Goal: Task Accomplishment & Management: Use online tool/utility

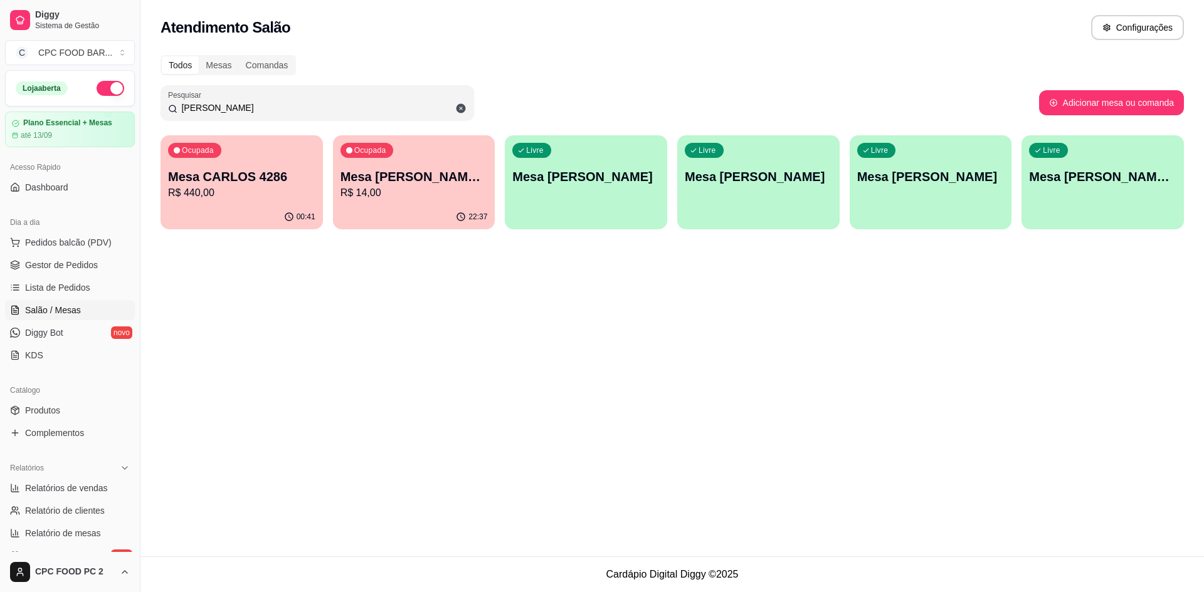
click at [416, 103] on input "[PERSON_NAME]" at bounding box center [321, 108] width 289 height 13
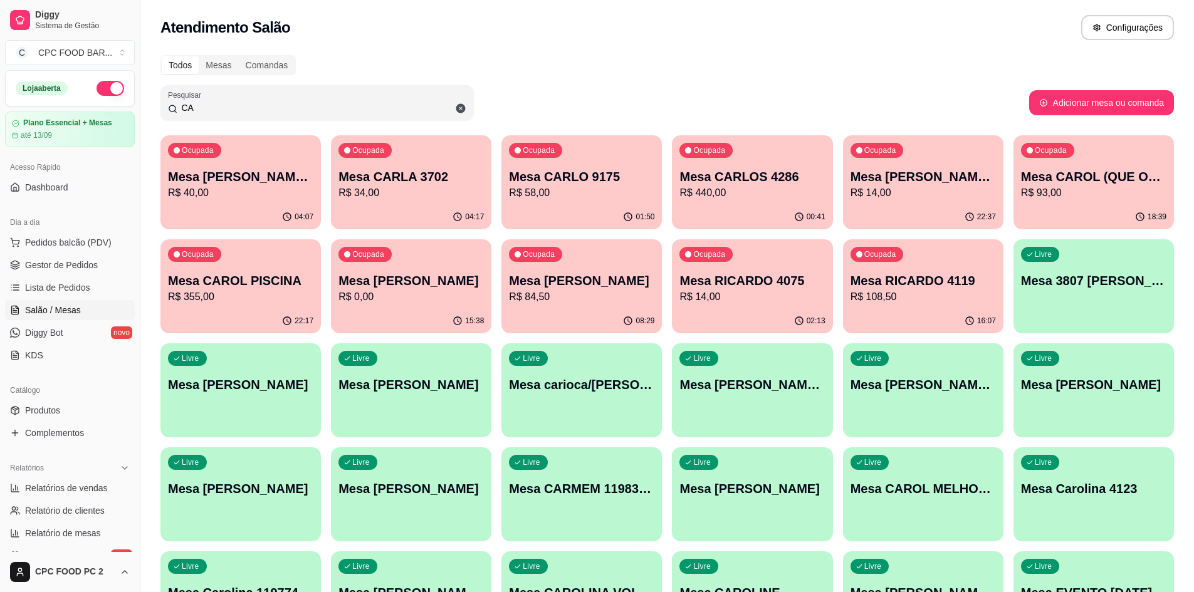
type input "C"
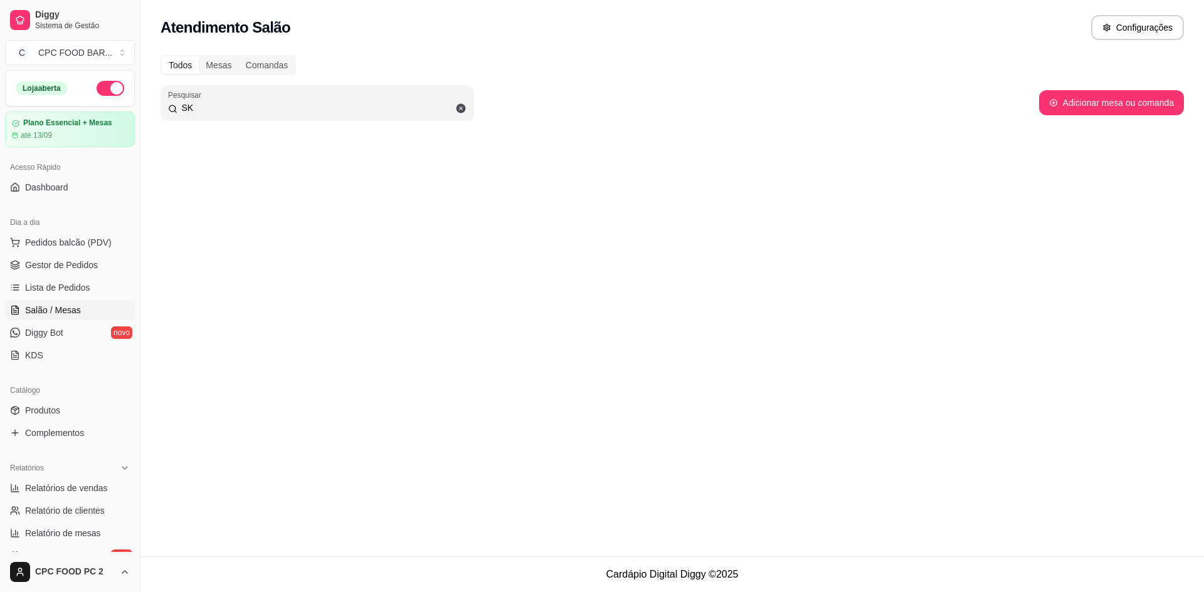
type input "S"
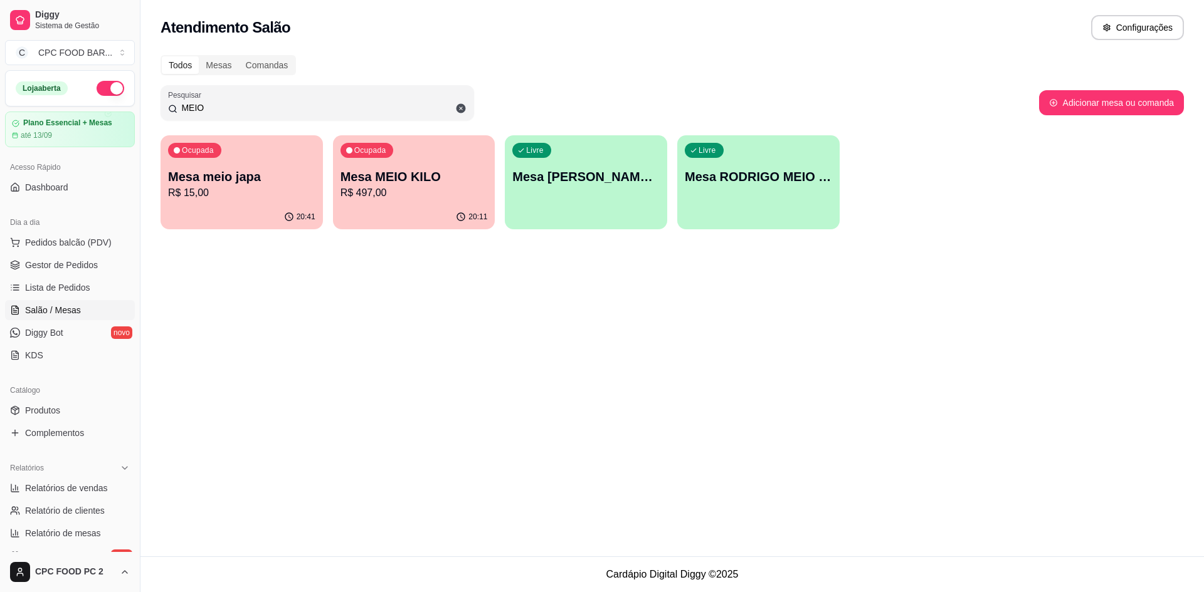
type input "MEIO"
click at [409, 168] on p "Mesa MEIO KILO" at bounding box center [413, 177] width 147 height 18
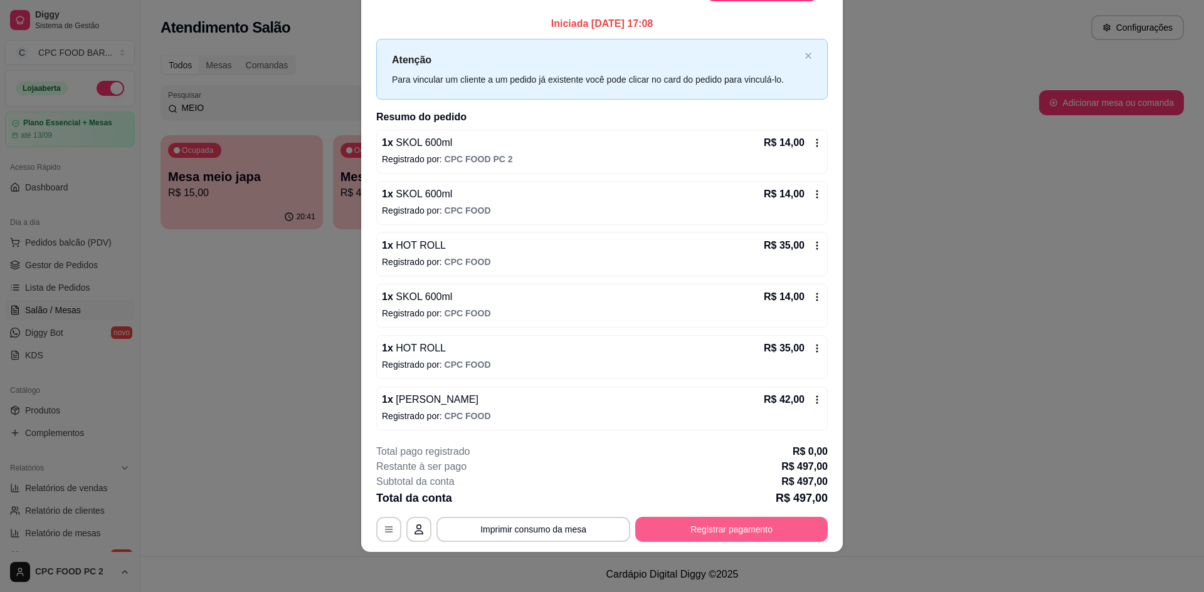
click at [771, 522] on button "Registrar pagamento" at bounding box center [731, 529] width 192 height 25
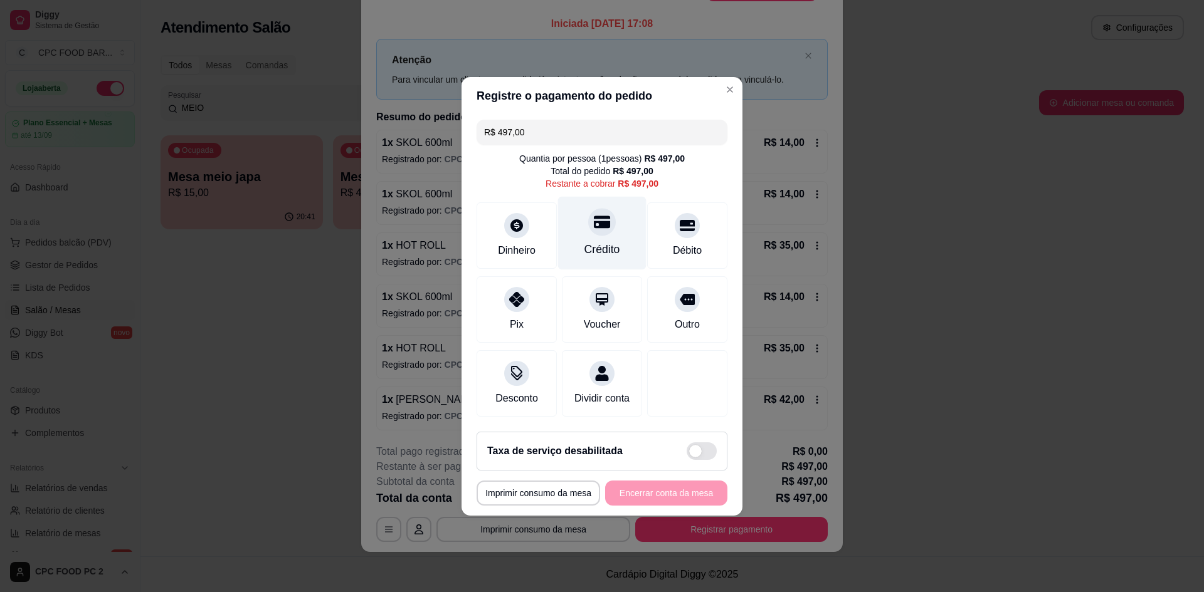
click at [597, 226] on div at bounding box center [602, 222] width 28 height 28
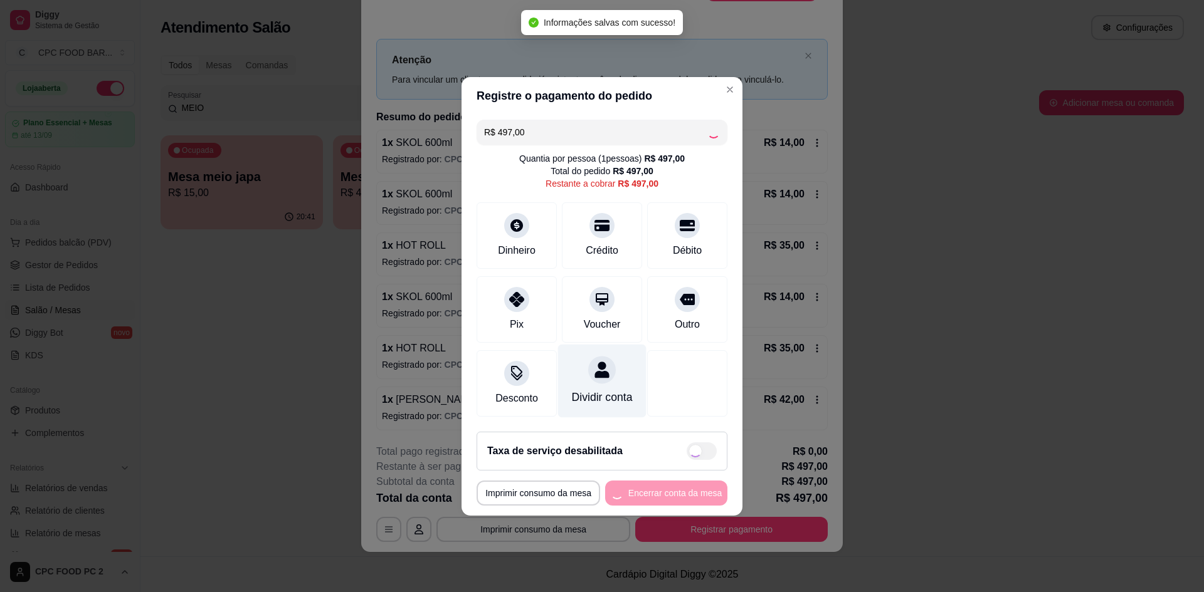
type input "R$ 0,00"
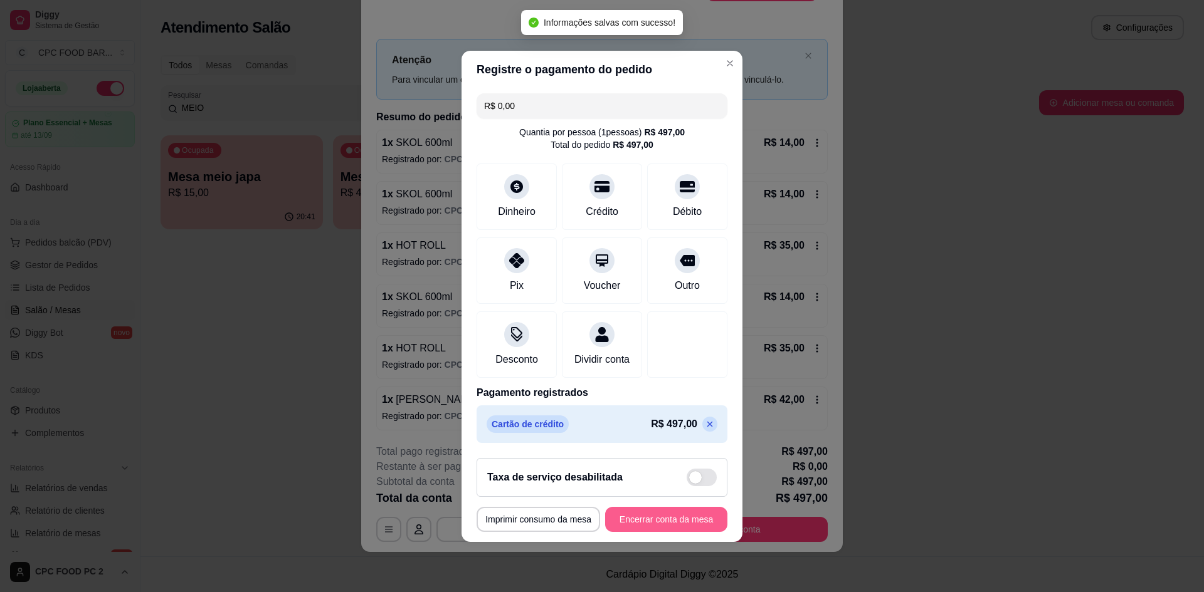
click at [643, 531] on button "Encerrar conta da mesa" at bounding box center [666, 519] width 122 height 25
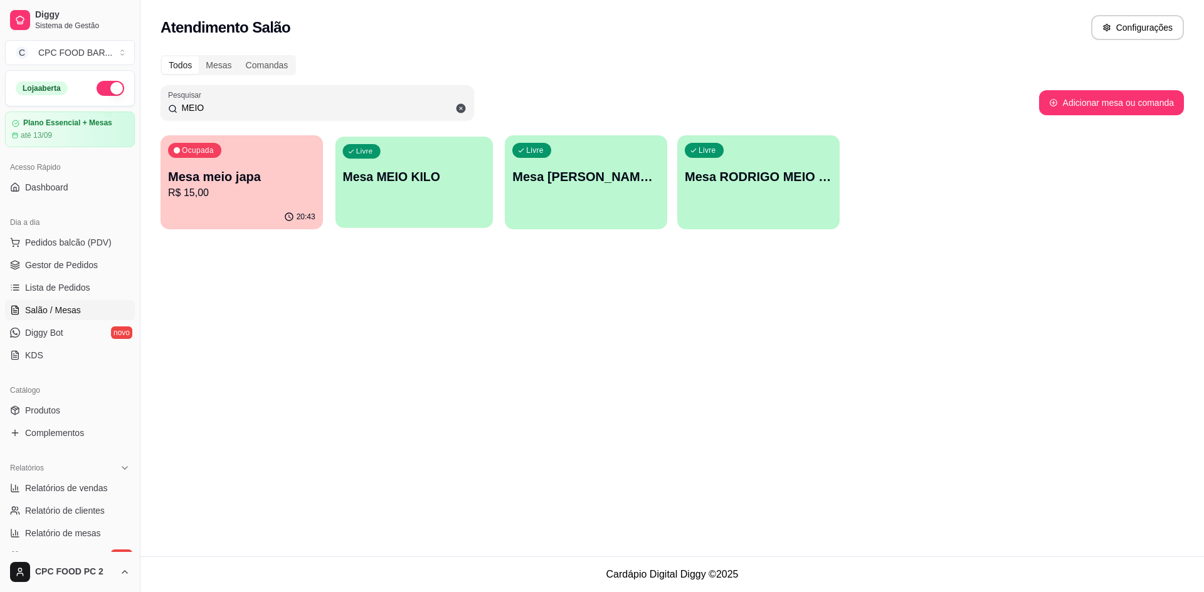
click at [476, 182] on p "Mesa MEIO KILO" at bounding box center [413, 177] width 143 height 17
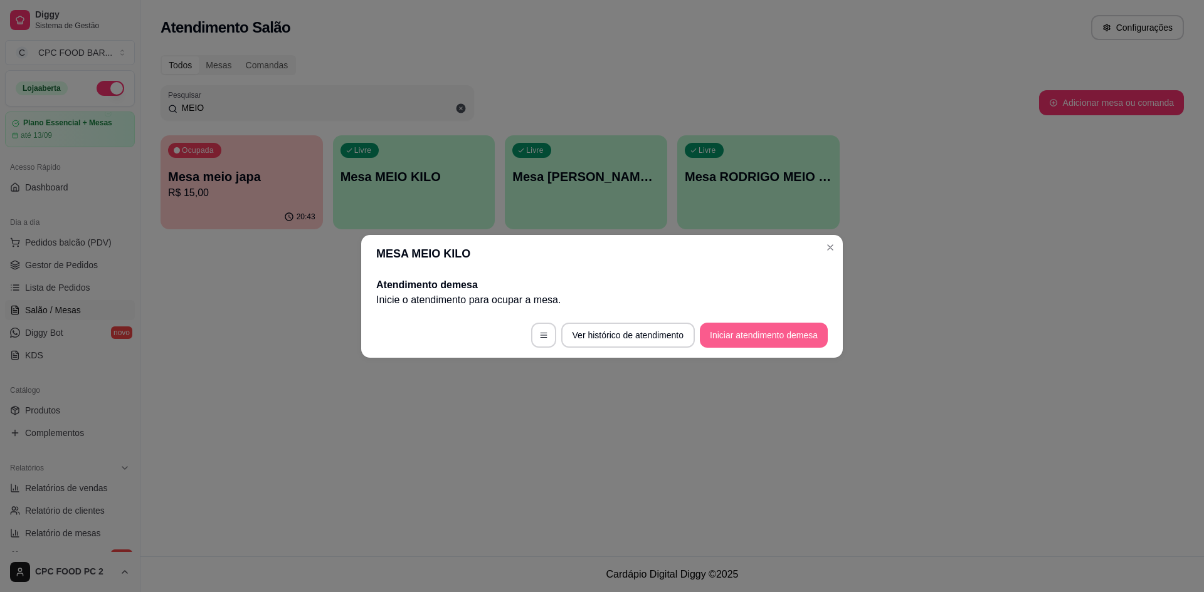
click at [738, 332] on button "Iniciar atendimento de mesa" at bounding box center [764, 335] width 128 height 25
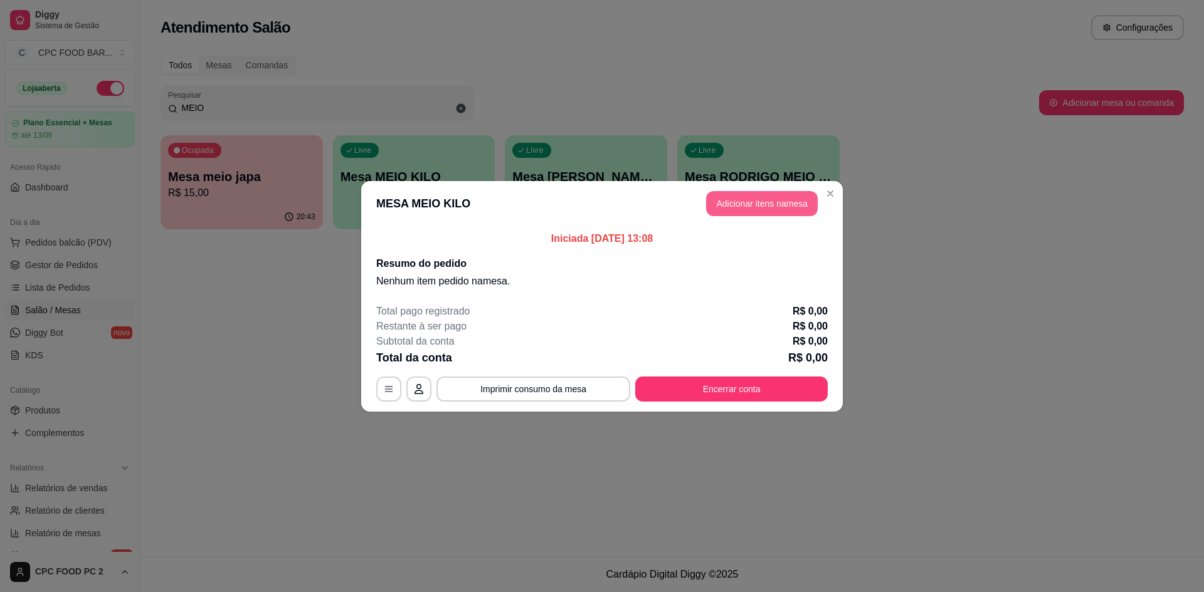
click at [767, 206] on button "Adicionar itens na mesa" at bounding box center [762, 203] width 112 height 25
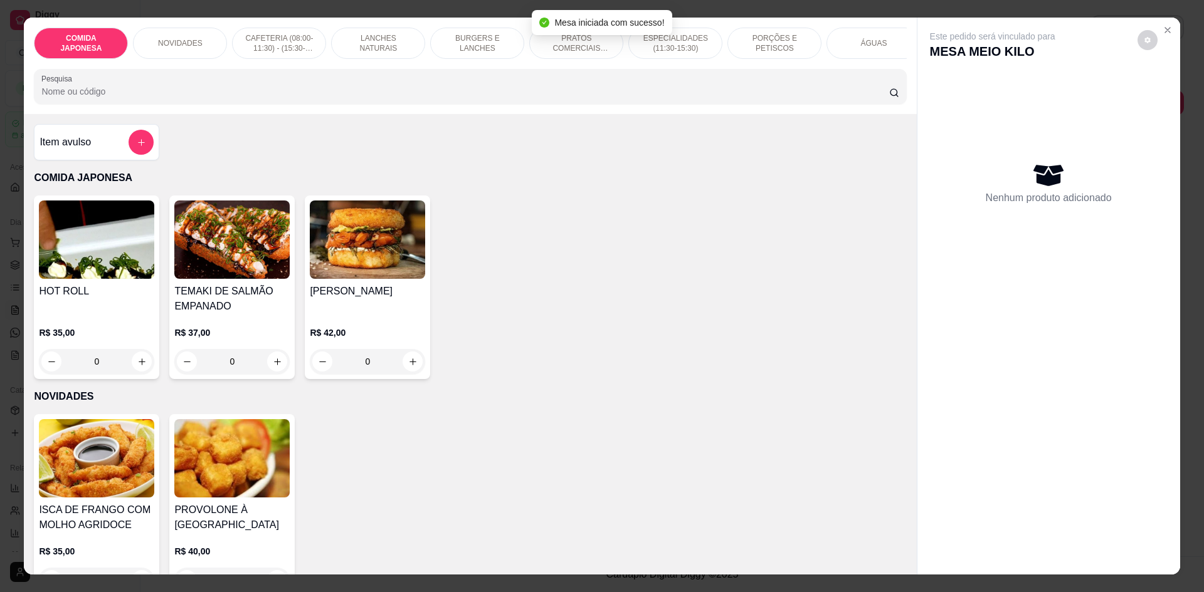
click at [631, 98] on input "Pesquisa" at bounding box center [464, 91] width 847 height 13
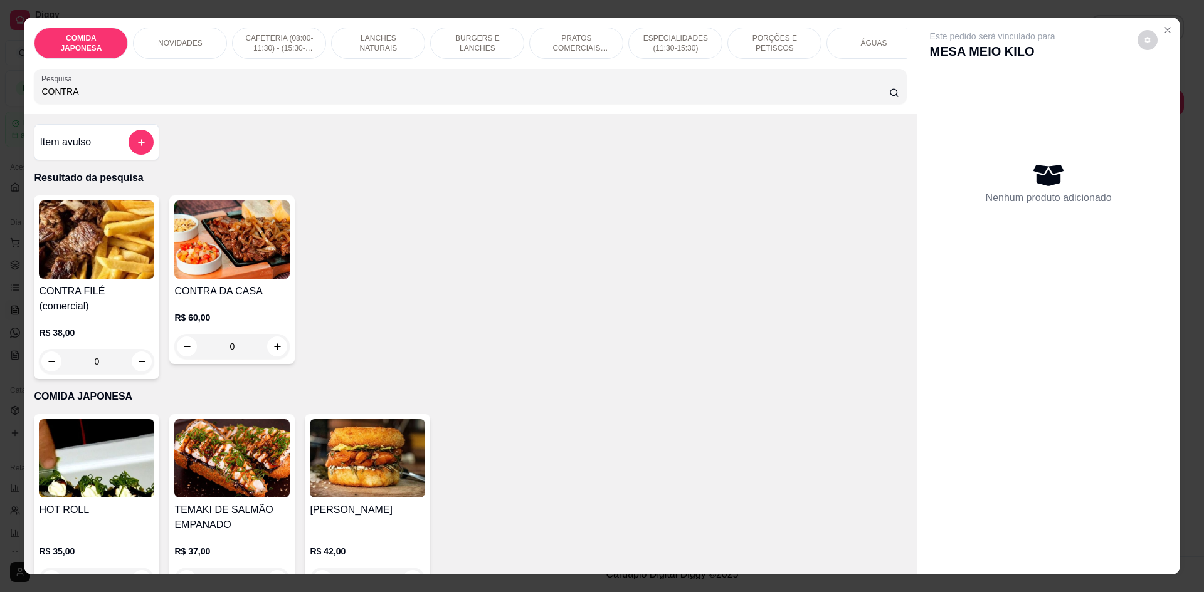
type input "CONTRA"
click at [127, 279] on img at bounding box center [96, 240] width 115 height 78
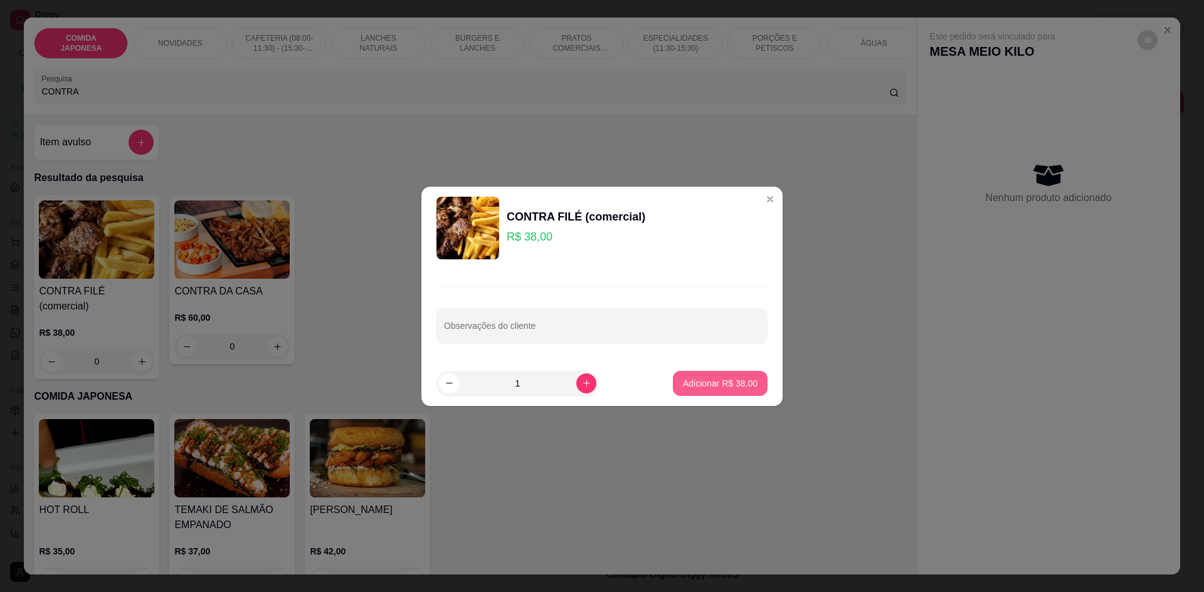
click at [700, 378] on p "Adicionar R$ 38,00" at bounding box center [720, 383] width 75 height 13
type input "1"
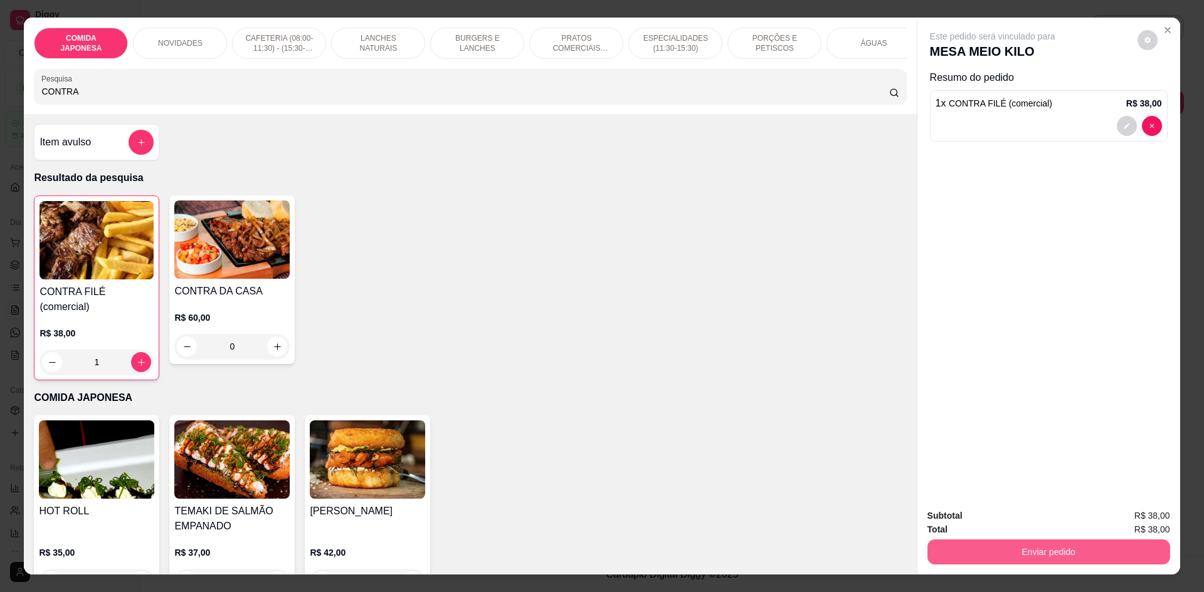
click at [1007, 555] on button "Enviar pedido" at bounding box center [1048, 552] width 243 height 25
click at [1004, 521] on button "Não registrar e enviar pedido" at bounding box center [1007, 522] width 130 height 24
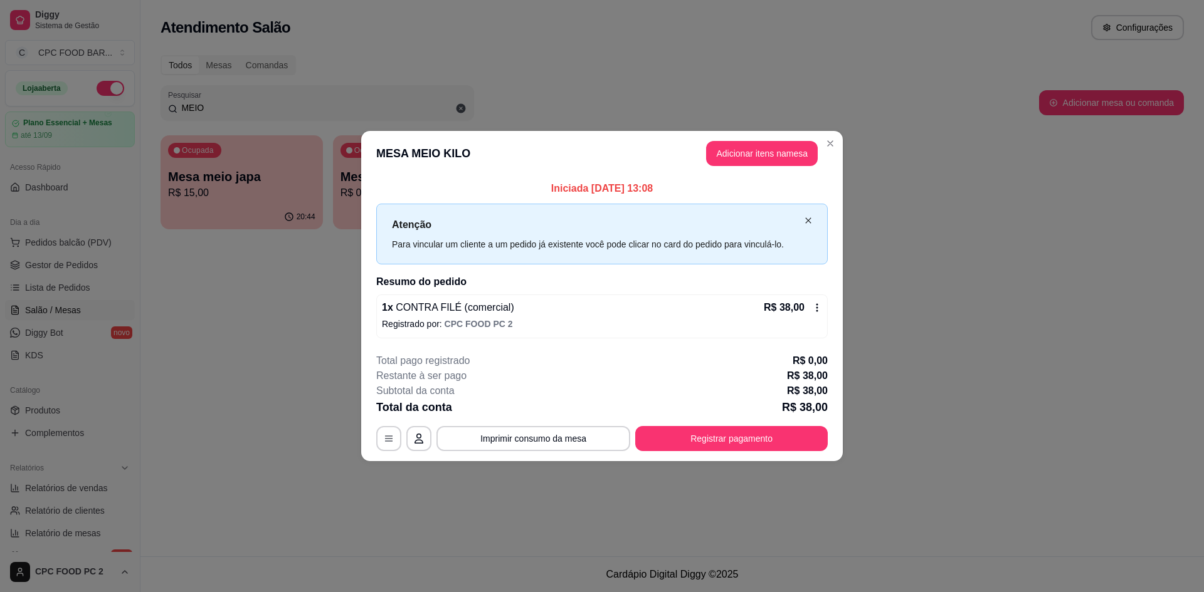
click at [807, 223] on icon "close" at bounding box center [808, 221] width 8 height 8
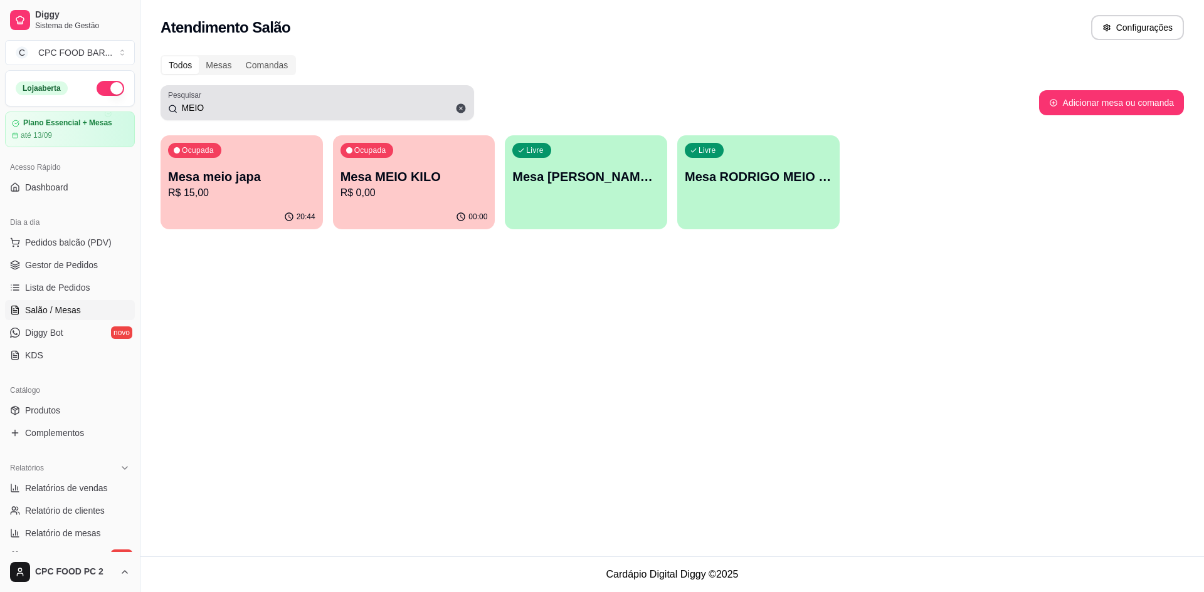
click at [391, 98] on div "MEIO" at bounding box center [317, 102] width 298 height 25
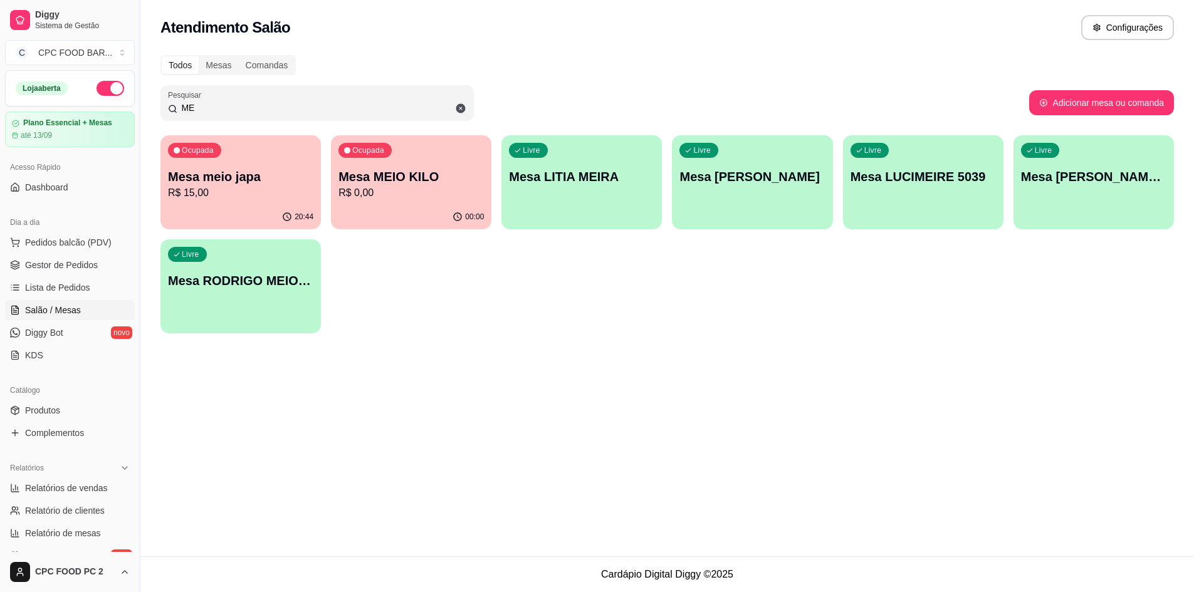
type input "M"
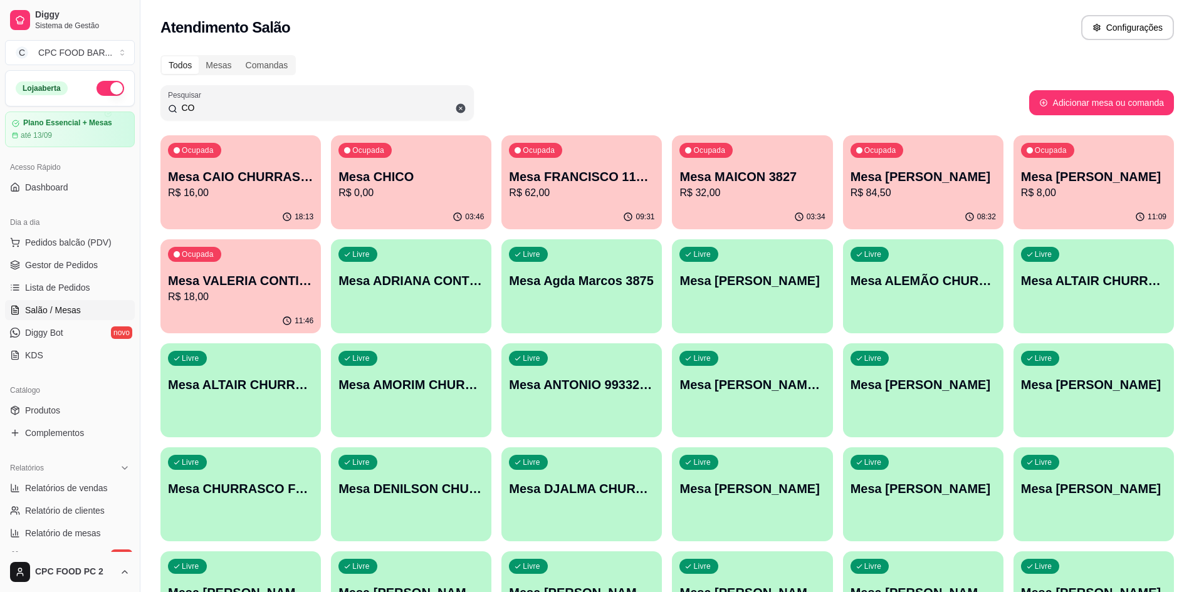
type input "C"
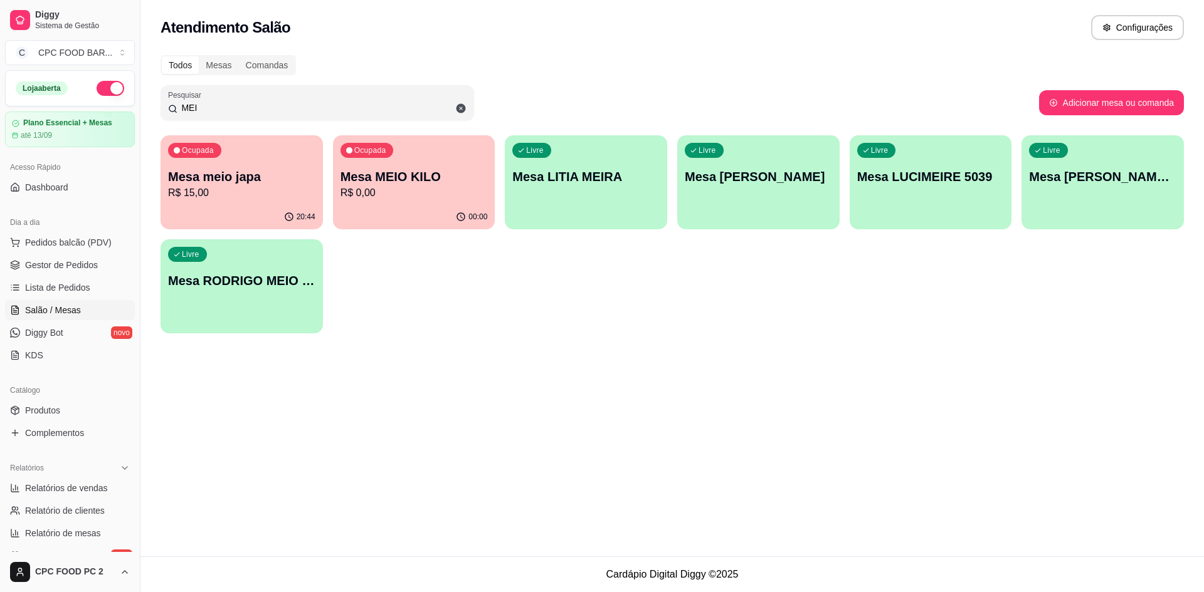
type input "MEIO"
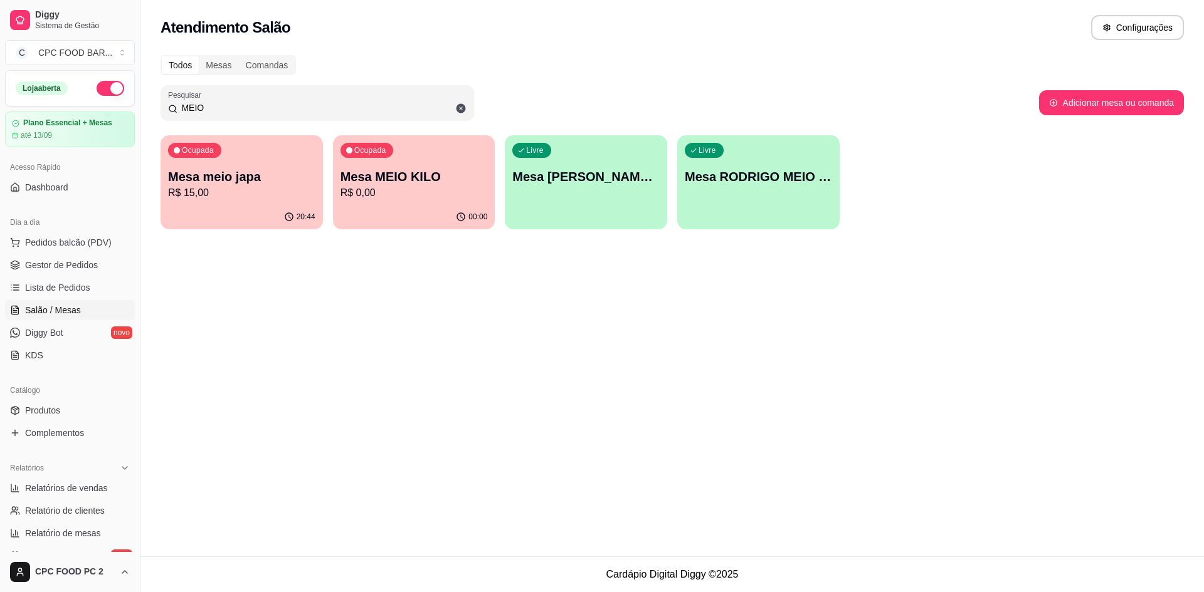
click at [464, 208] on div "00:00" at bounding box center [414, 217] width 162 height 24
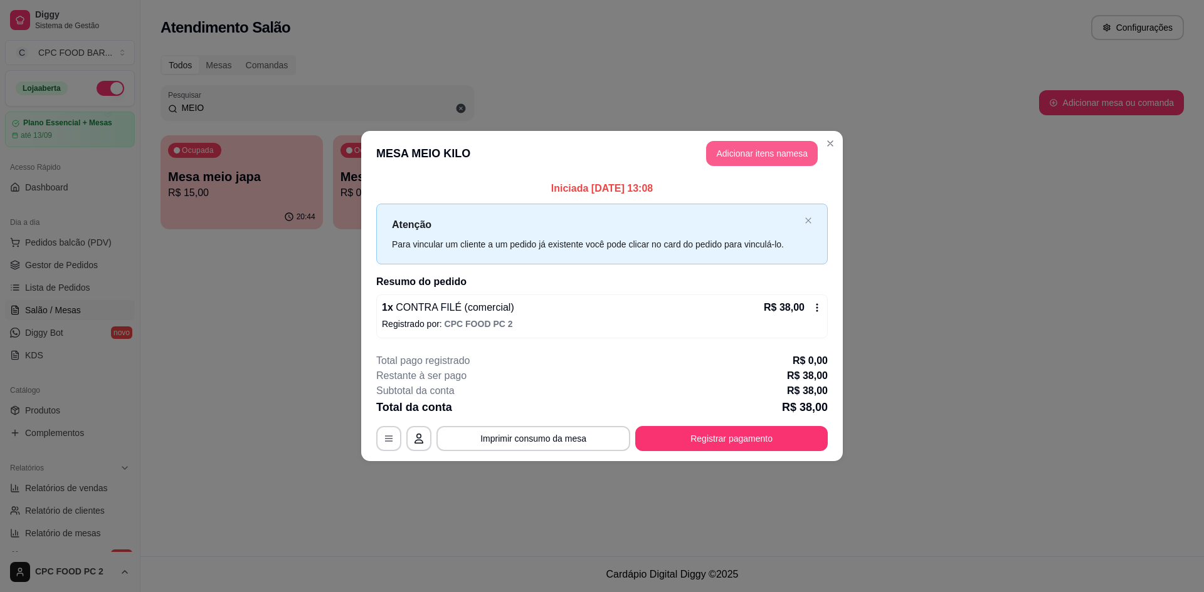
click at [746, 155] on button "Adicionar itens na mesa" at bounding box center [762, 153] width 112 height 25
click at [536, 97] on input "Pesquisa" at bounding box center [464, 91] width 847 height 13
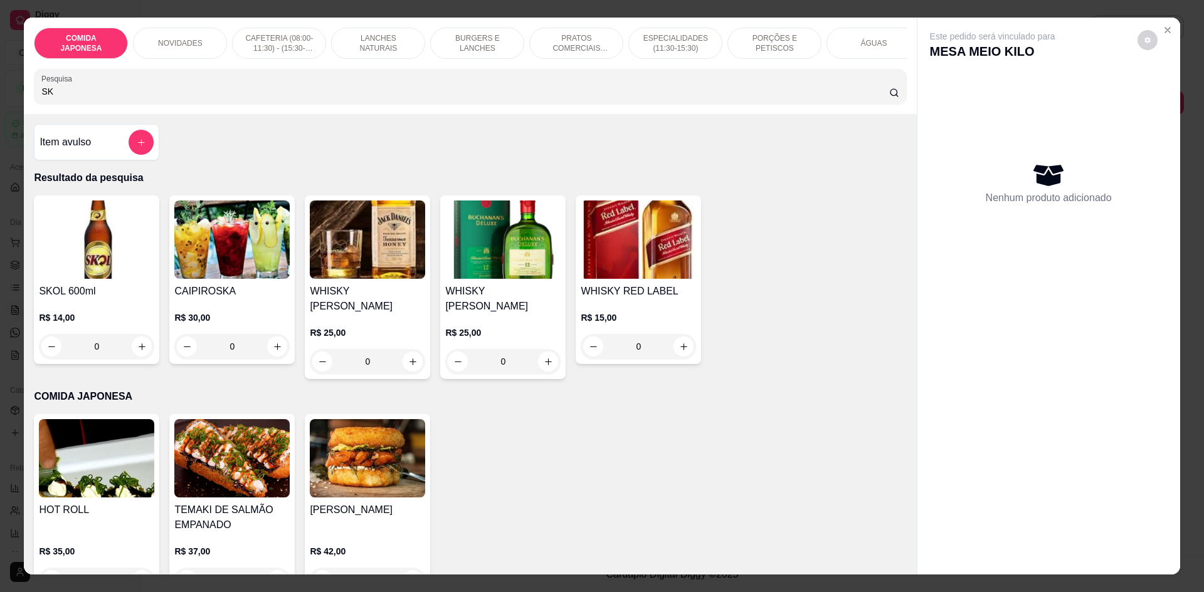
type input "S"
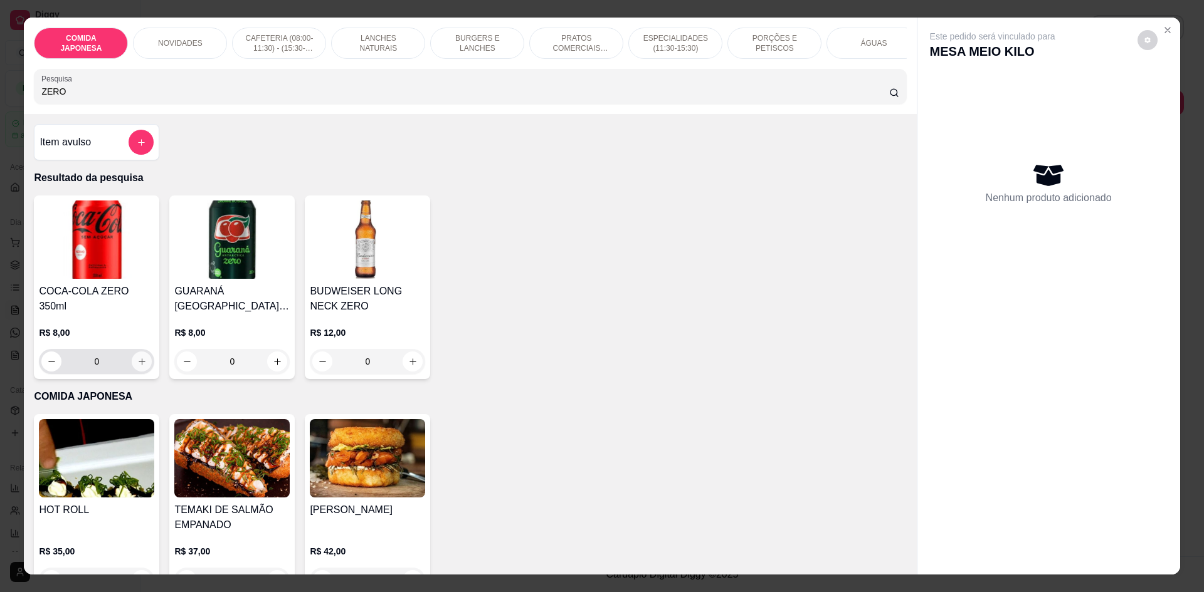
type input "ZERO"
click at [139, 358] on icon "increase-product-quantity" at bounding box center [141, 361] width 9 height 9
type input "1"
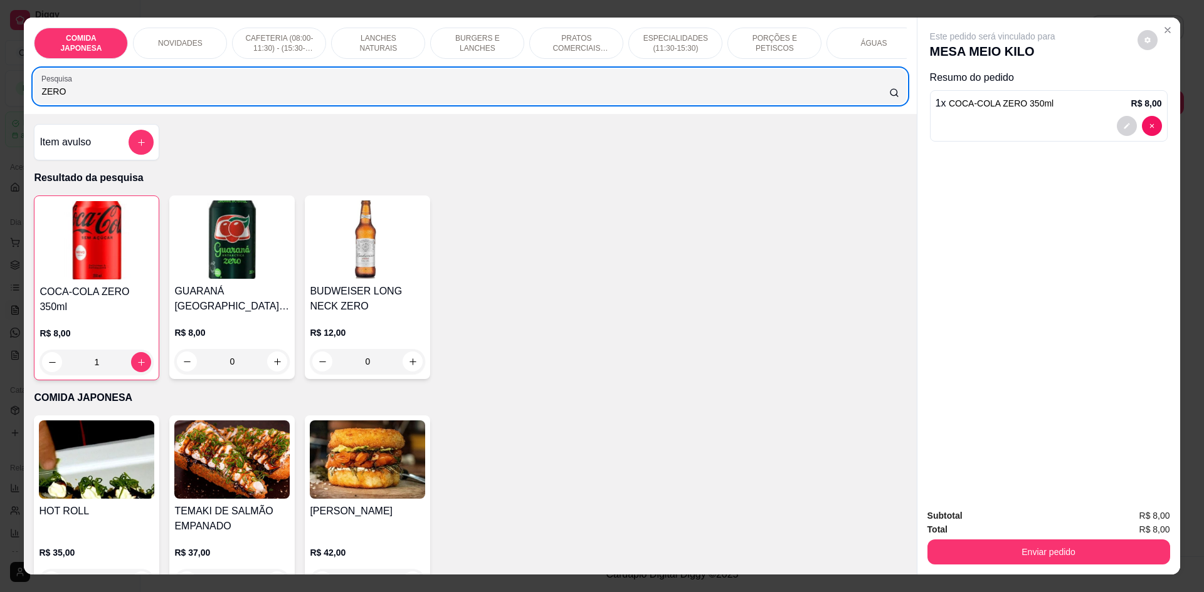
click at [317, 99] on div "ZERO" at bounding box center [469, 86] width 857 height 25
type input "Z"
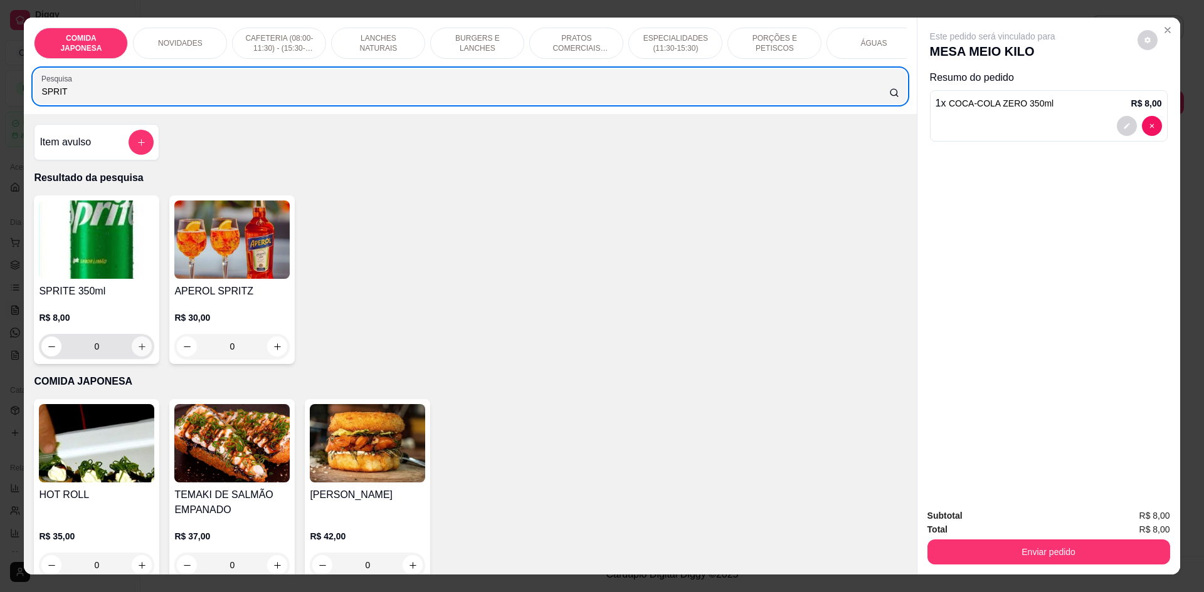
type input "SPRIT"
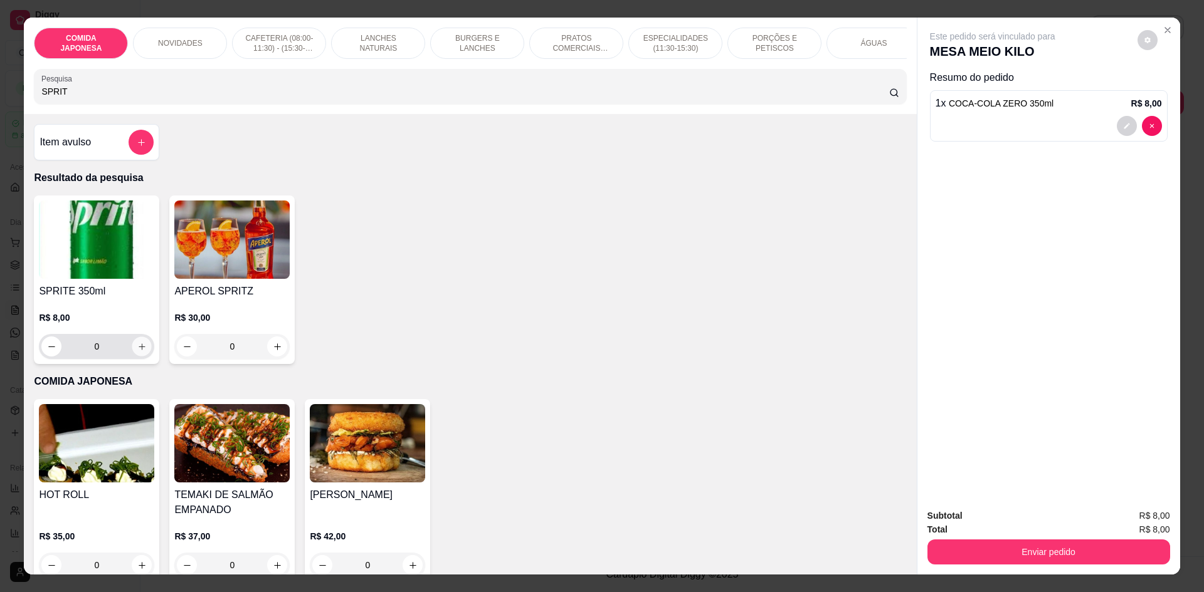
click at [137, 352] on icon "increase-product-quantity" at bounding box center [141, 346] width 9 height 9
type input "1"
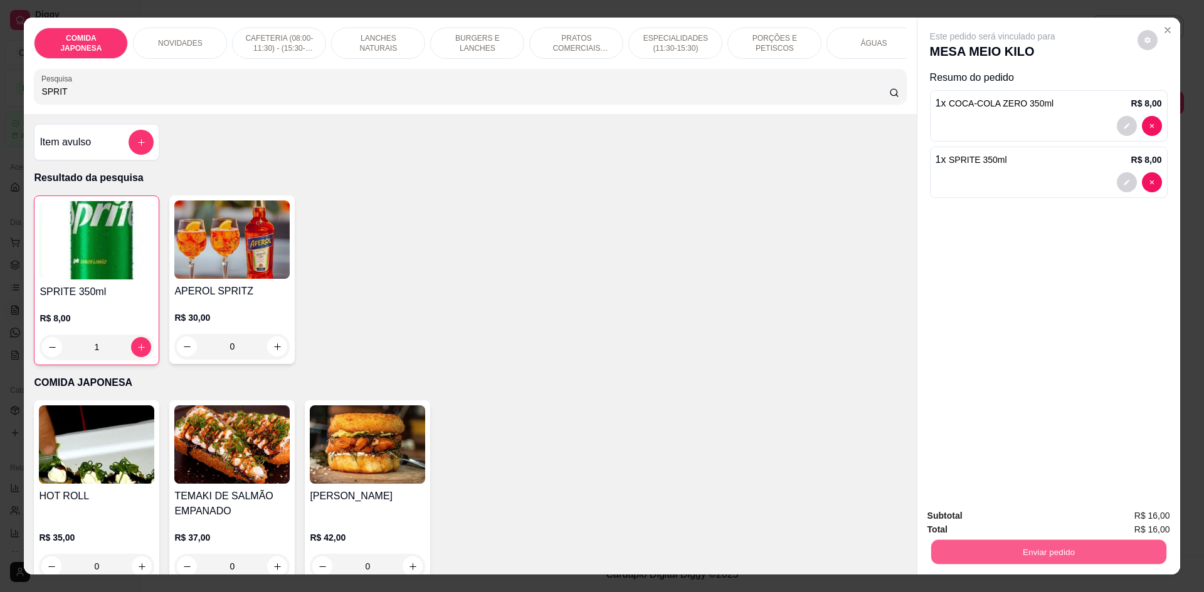
click at [1049, 549] on button "Enviar pedido" at bounding box center [1047, 552] width 235 height 24
click at [993, 521] on button "Não registrar e enviar pedido" at bounding box center [1007, 522] width 130 height 24
